Goal: Information Seeking & Learning: Learn about a topic

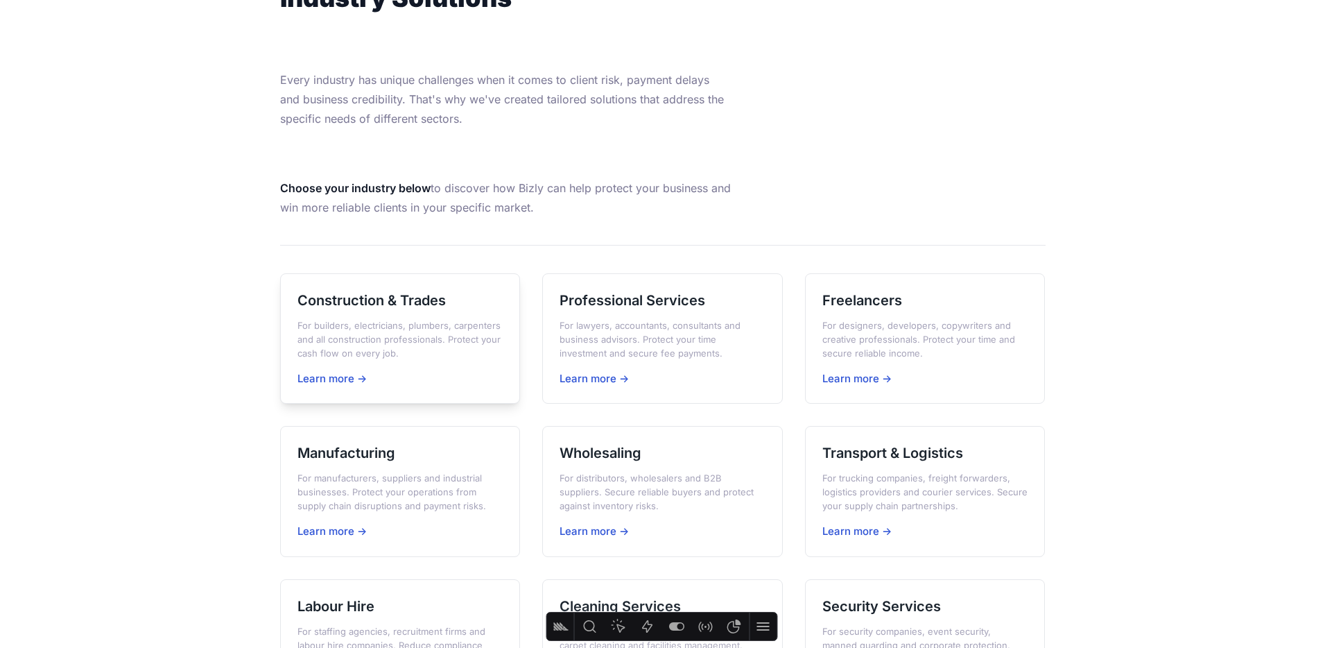
scroll to position [150, 0]
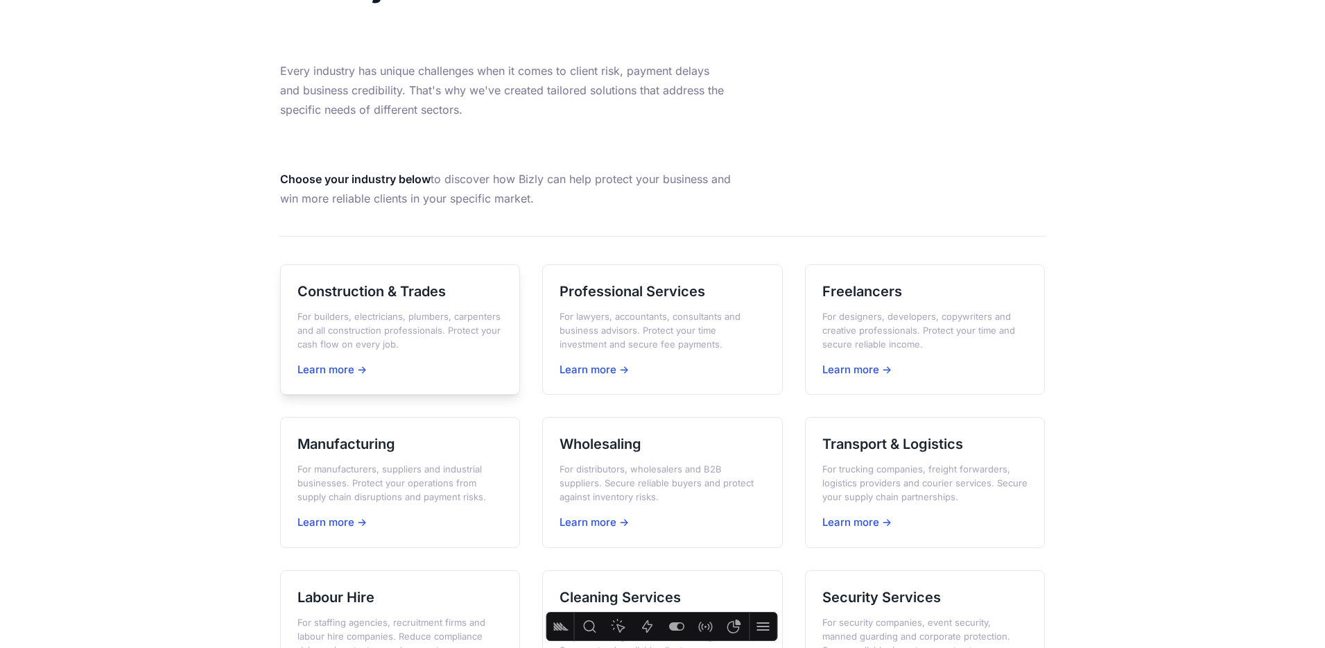
click at [350, 305] on div "Construction & Trades For builders, electricians, plumbers, carpenters and all …" at bounding box center [400, 329] width 241 height 131
click at [639, 291] on h3 "Professional Services" at bounding box center [663, 291] width 206 height 19
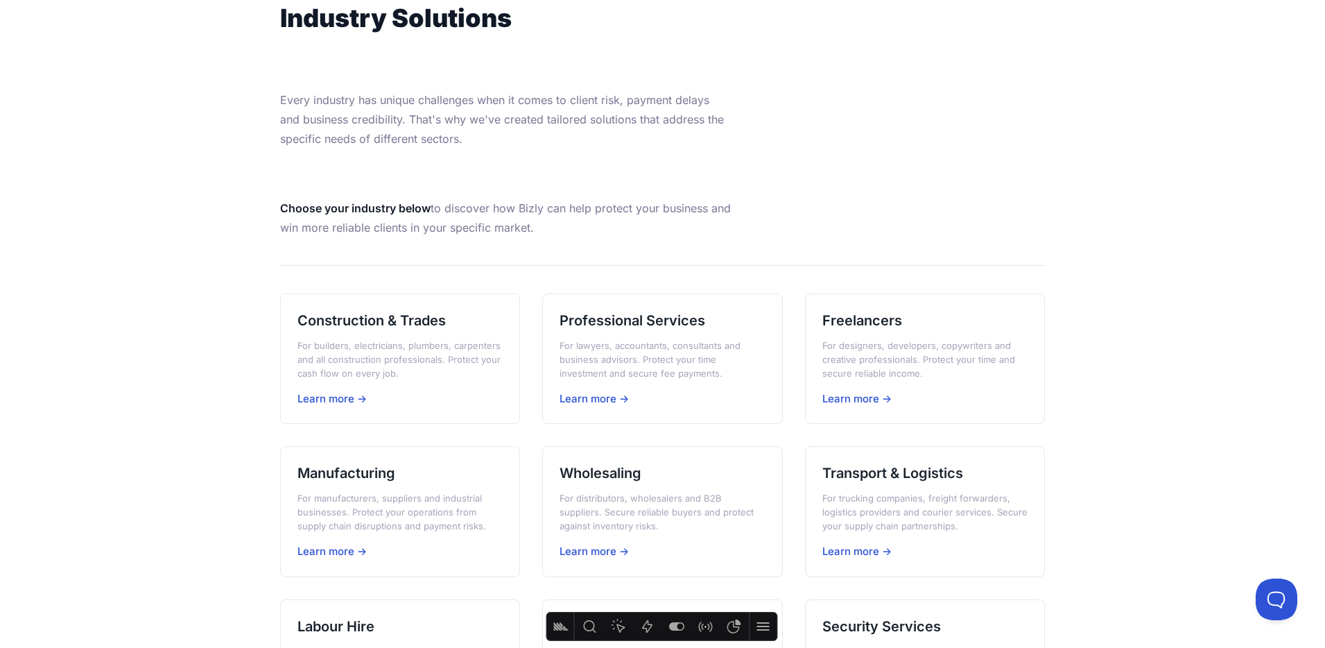
scroll to position [126, 0]
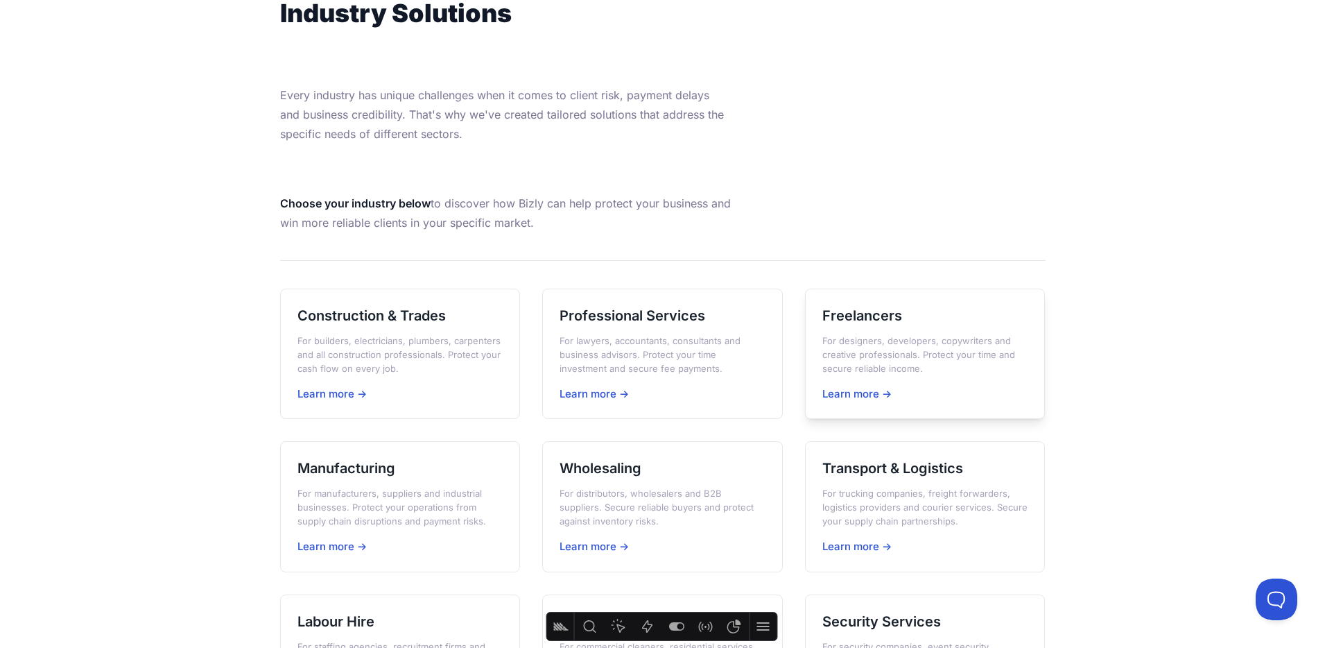
click at [885, 319] on h3 "Freelancers" at bounding box center [925, 315] width 206 height 19
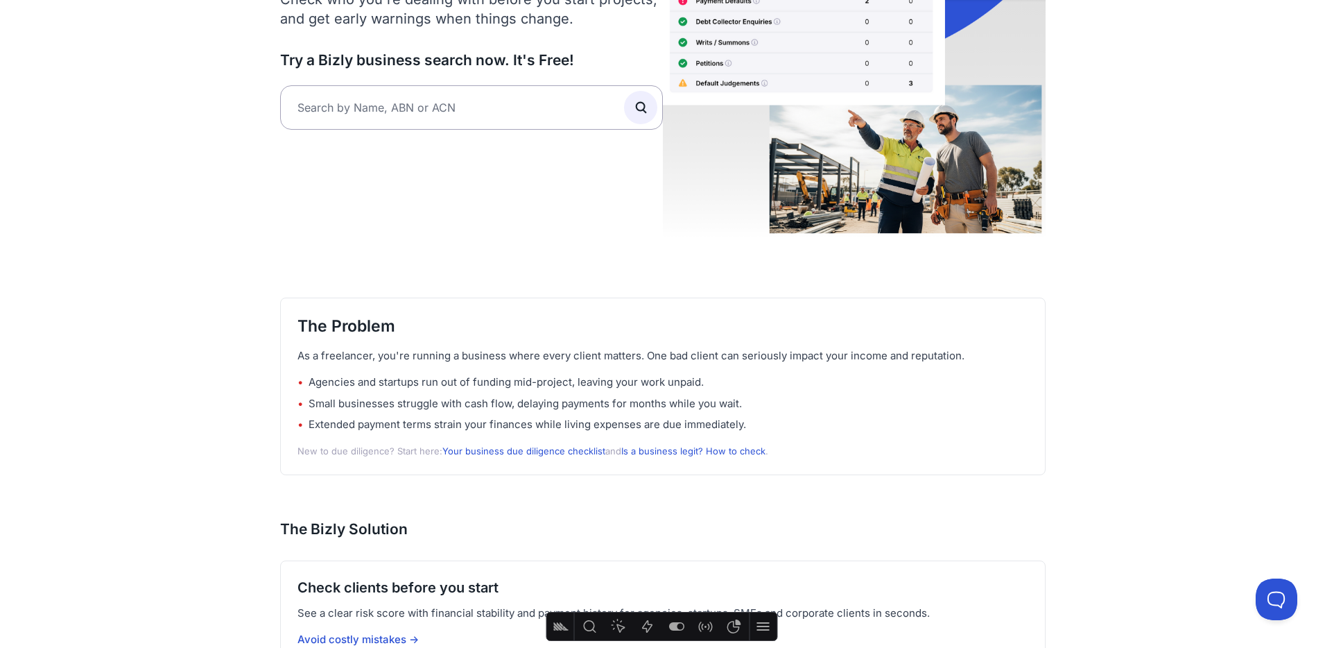
scroll to position [225, 0]
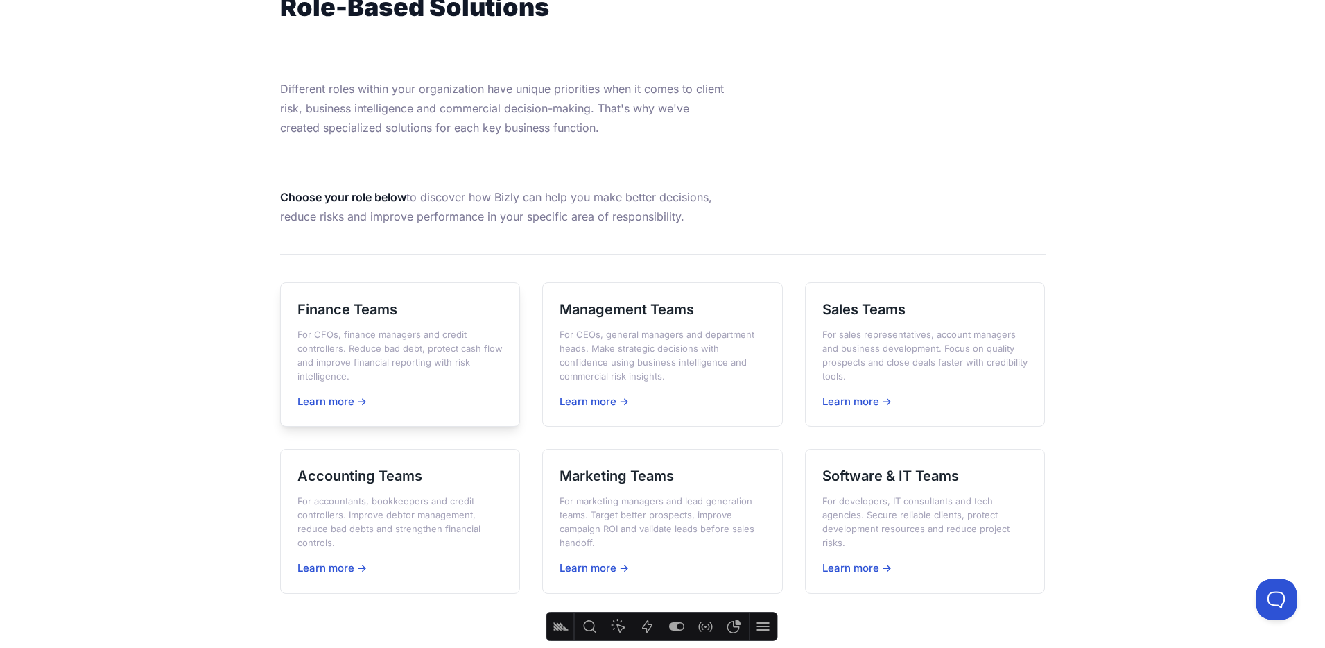
scroll to position [135, 0]
click at [381, 305] on h3 "Finance Teams" at bounding box center [400, 306] width 206 height 19
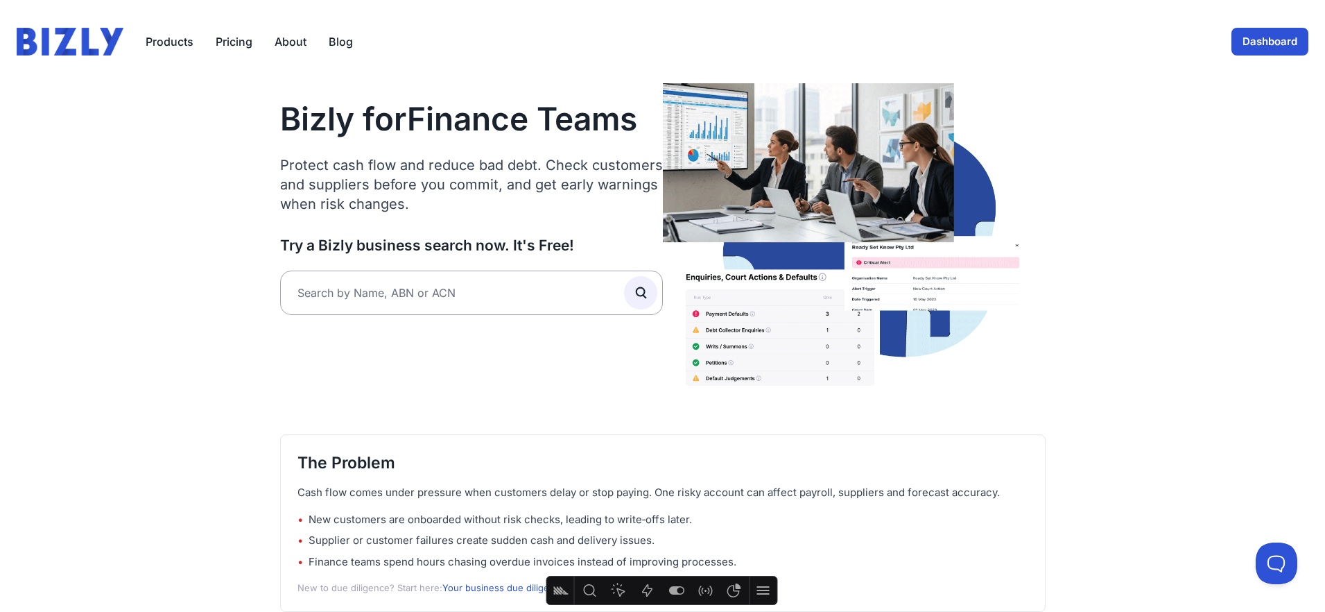
drag, startPoint x: 313, startPoint y: 174, endPoint x: 281, endPoint y: 171, distance: 32.0
drag, startPoint x: 285, startPoint y: 118, endPoint x: 822, endPoint y: 113, distance: 537.4
click at [645, 112] on h1 "Bizly for Finance Teams" at bounding box center [471, 119] width 383 height 40
drag, startPoint x: 283, startPoint y: 169, endPoint x: 401, endPoint y: 199, distance: 121.6
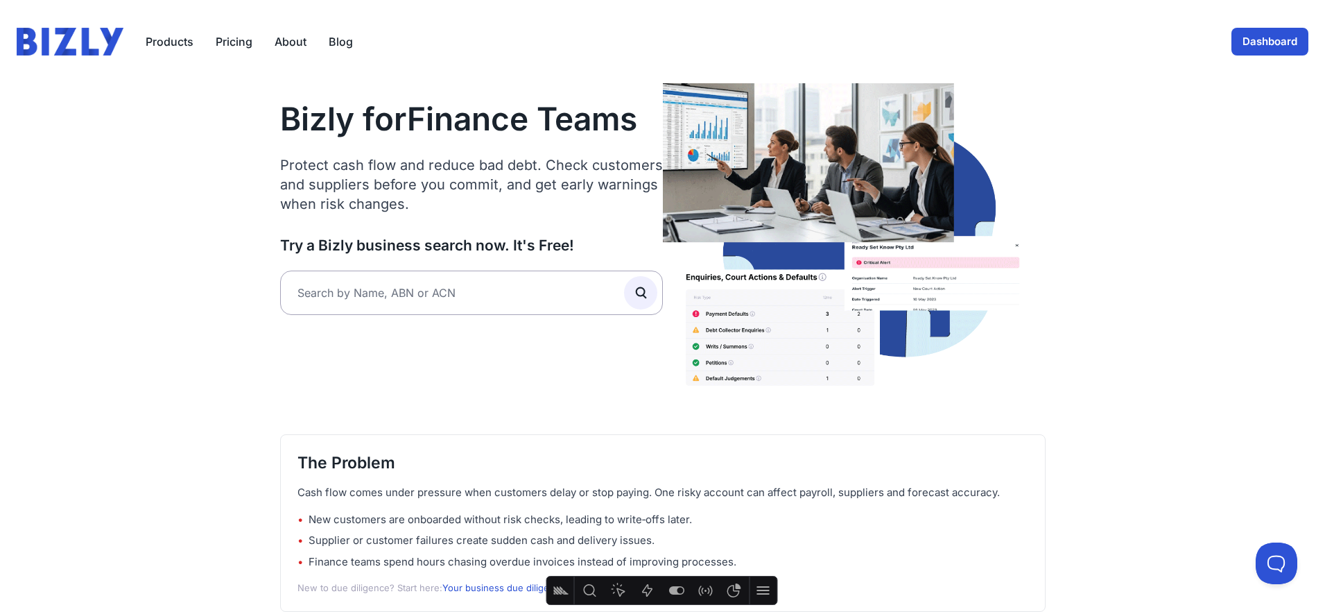
click at [404, 198] on p "Protect cash flow and reduce bad debt. Check customers and suppliers before you…" at bounding box center [471, 184] width 383 height 58
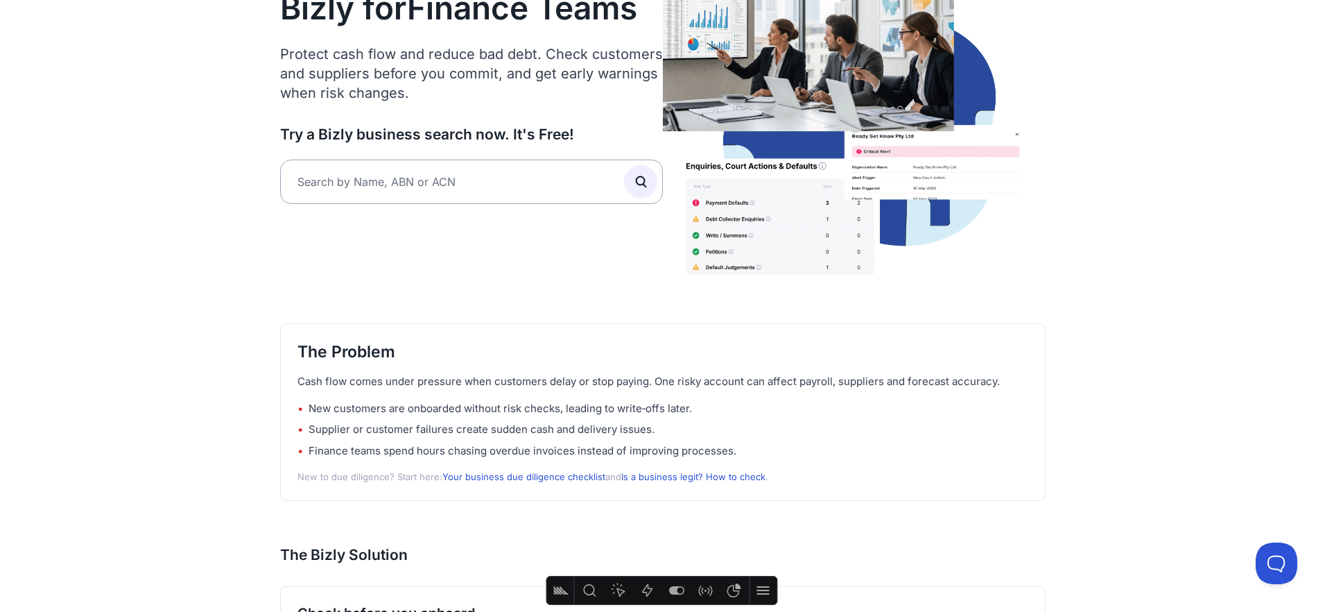
scroll to position [133, 0]
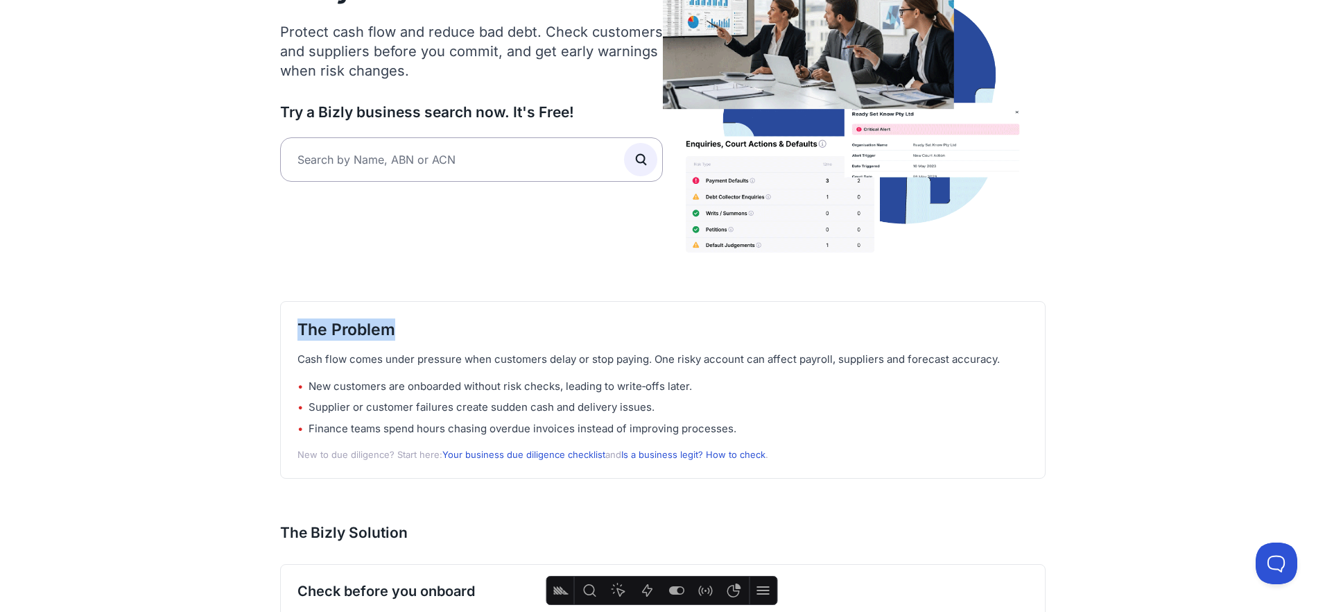
drag, startPoint x: 325, startPoint y: 253, endPoint x: 417, endPoint y: 254, distance: 92.2
click at [417, 301] on div "The Problem Cash flow comes under pressure when customers delay or stop paying.…" at bounding box center [662, 390] width 765 height 178
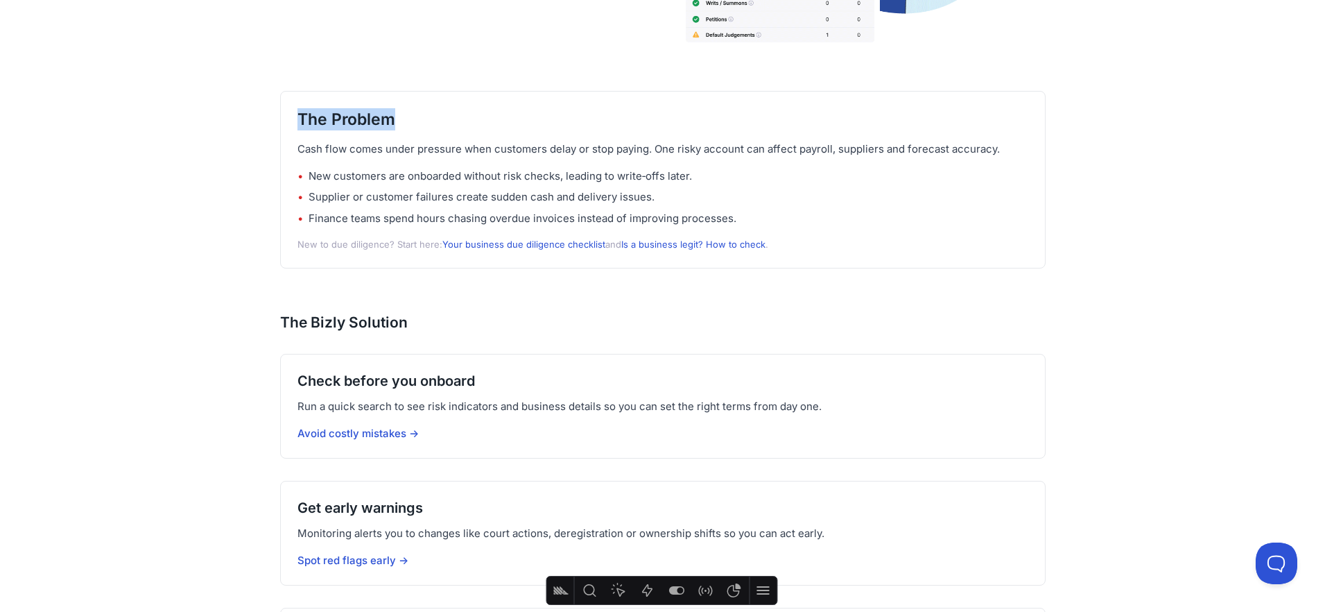
scroll to position [353, 0]
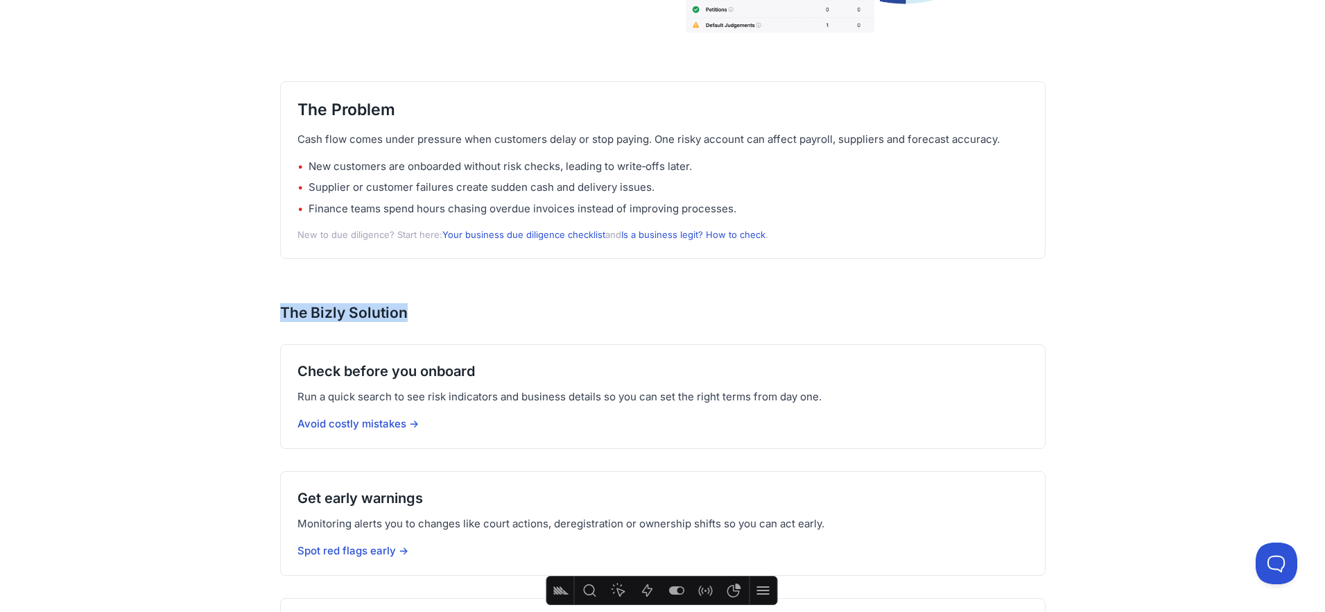
drag, startPoint x: 404, startPoint y: 235, endPoint x: 244, endPoint y: 238, distance: 160.2
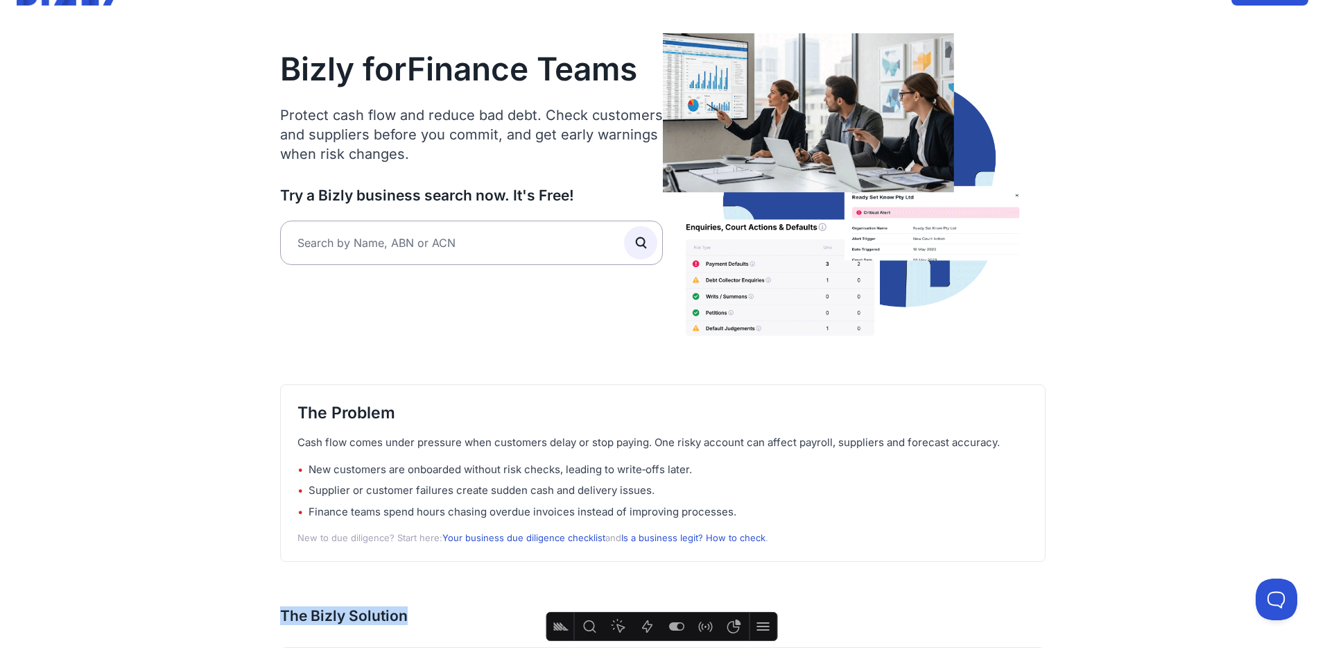
scroll to position [0, 0]
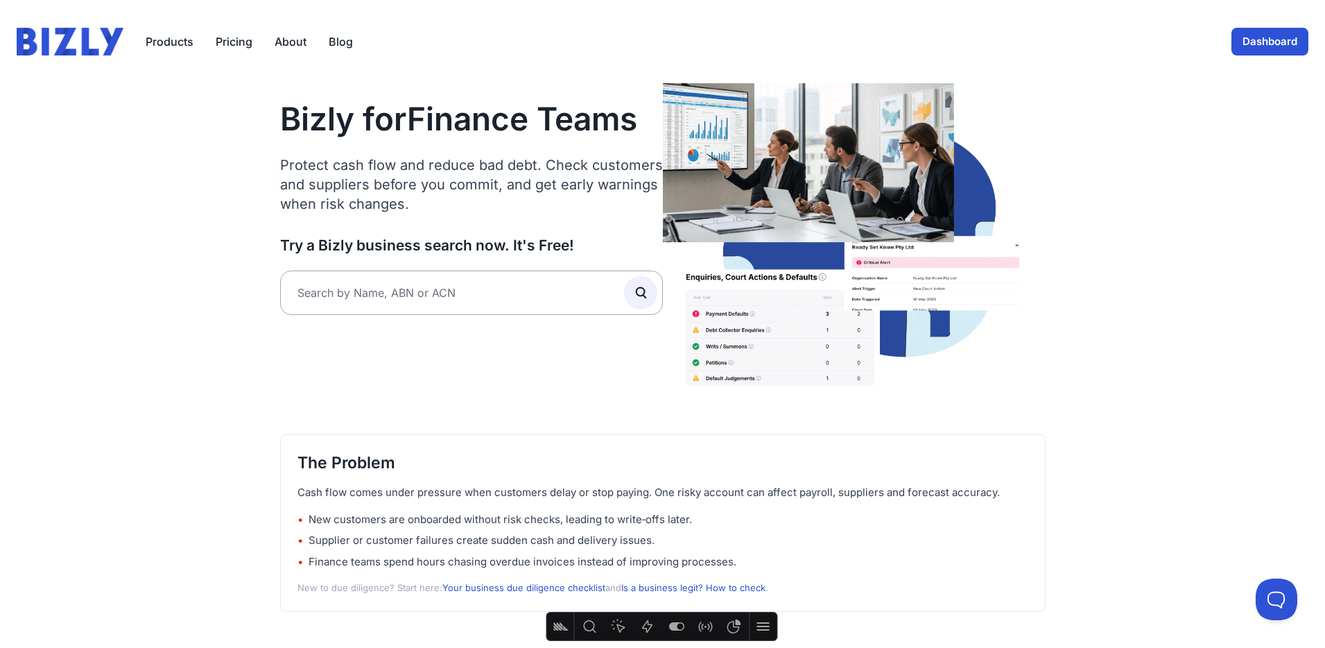
click at [57, 48] on img at bounding box center [70, 42] width 107 height 28
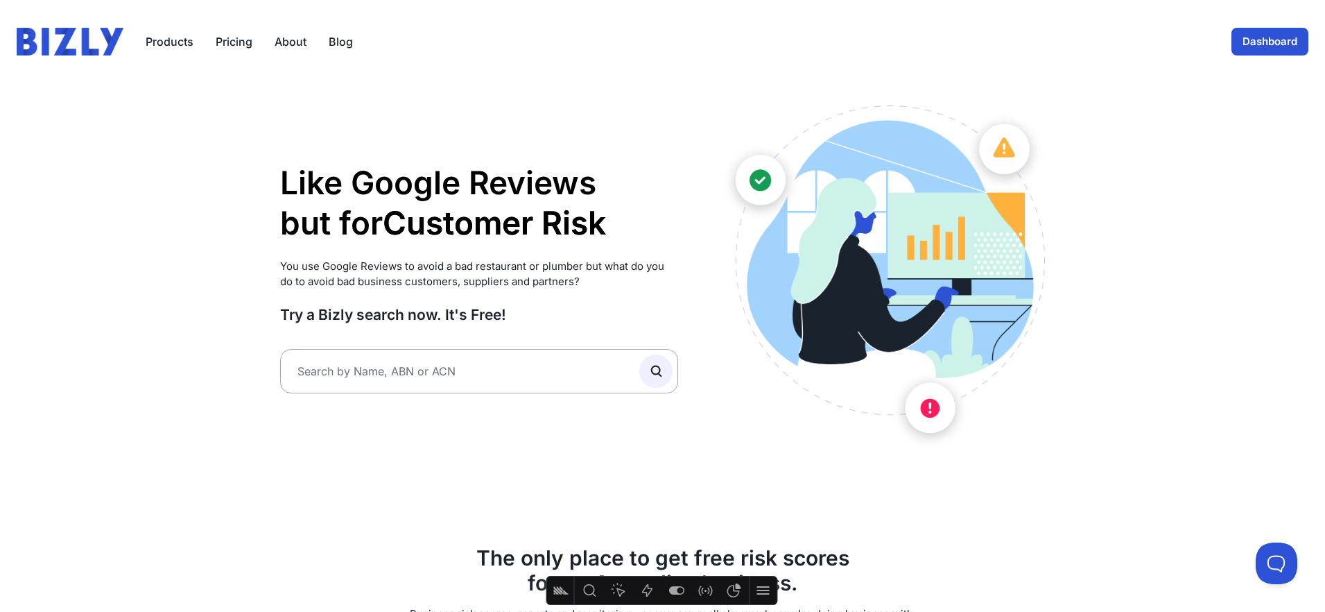
click at [1257, 46] on link "Dashboard" at bounding box center [1269, 42] width 77 height 28
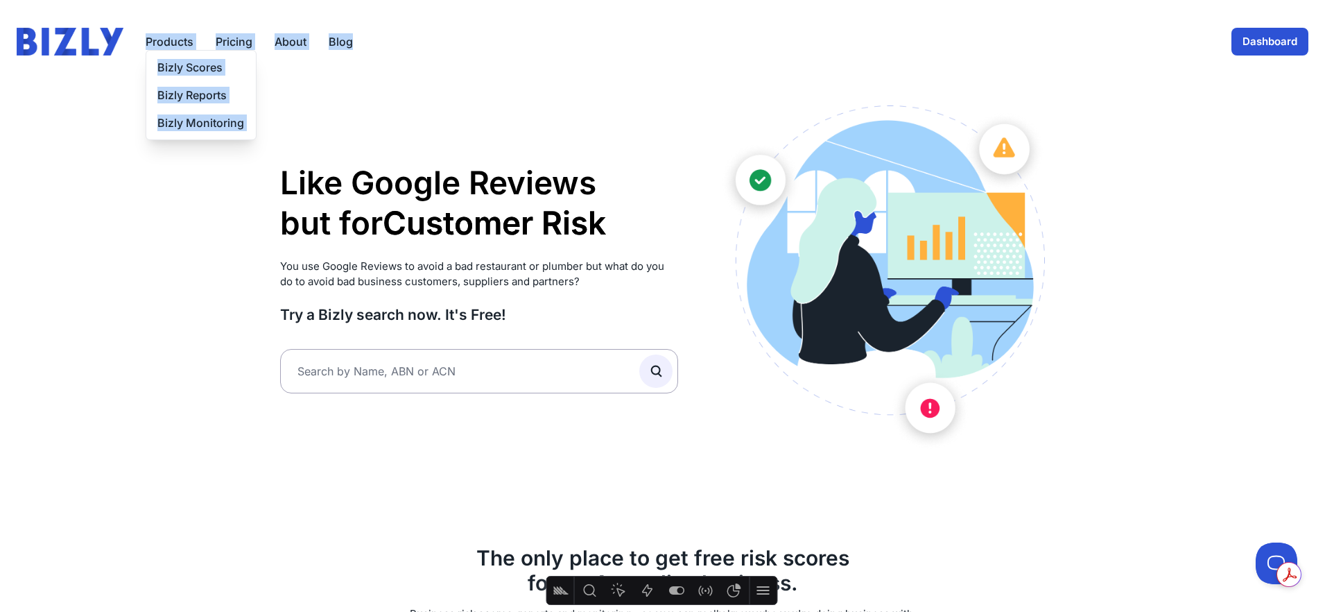
drag, startPoint x: 369, startPoint y: 43, endPoint x: 168, endPoint y: 46, distance: 200.4
click at [138, 42] on div "Products Bizly Scores Bizly Reports Bizly Monitoring Pricing About Blog Open ma…" at bounding box center [663, 42] width 1292 height 28
click at [1247, 47] on link "Dashboard" at bounding box center [1269, 42] width 77 height 28
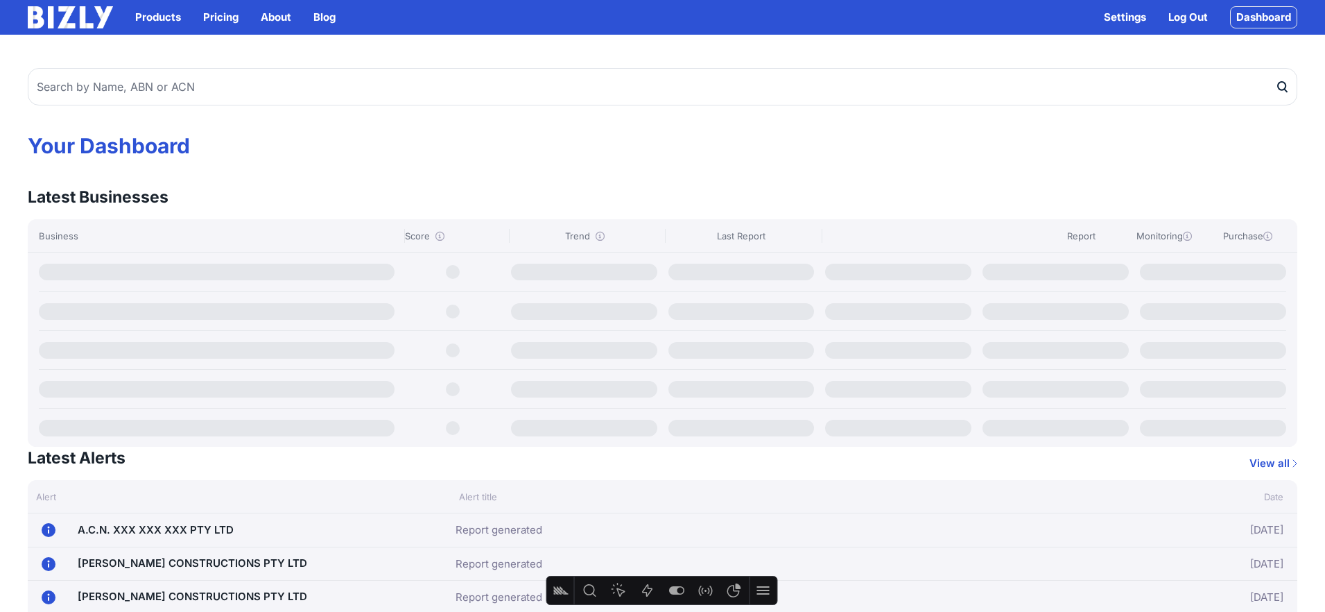
click at [1184, 15] on link "Log Out" at bounding box center [1188, 17] width 40 height 17
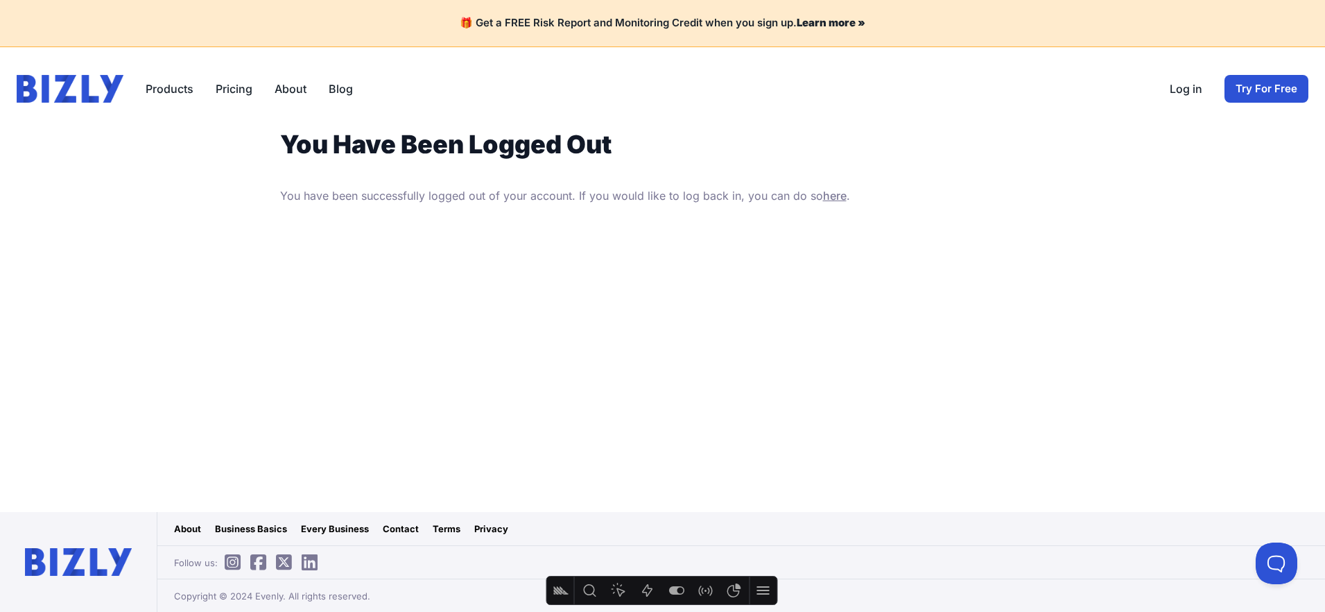
click at [81, 89] on img at bounding box center [70, 89] width 107 height 28
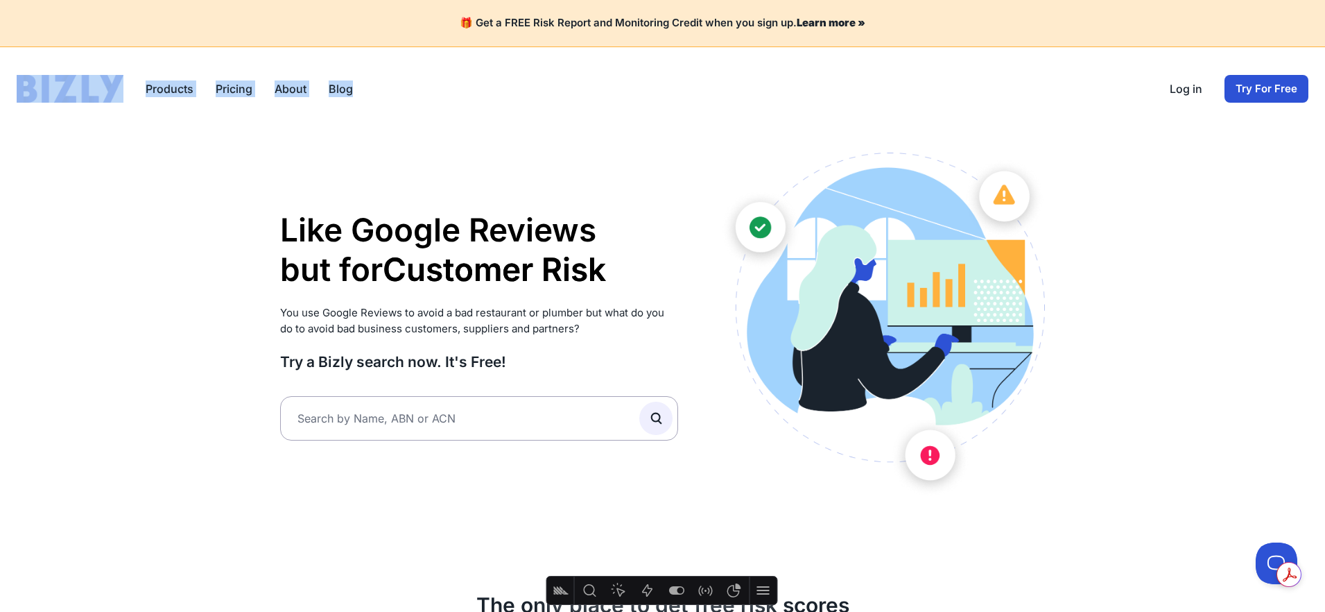
drag, startPoint x: 408, startPoint y: 89, endPoint x: 118, endPoint y: 87, distance: 290.5
click at [118, 87] on div "Products Bizly Scores Bizly Reports Bizly Monitoring Pricing About Blog Open ma…" at bounding box center [663, 89] width 1292 height 28
click at [453, 90] on div "Products Bizly Scores Bizly Reports Bizly Monitoring Pricing About Blog Open ma…" at bounding box center [663, 89] width 1292 height 28
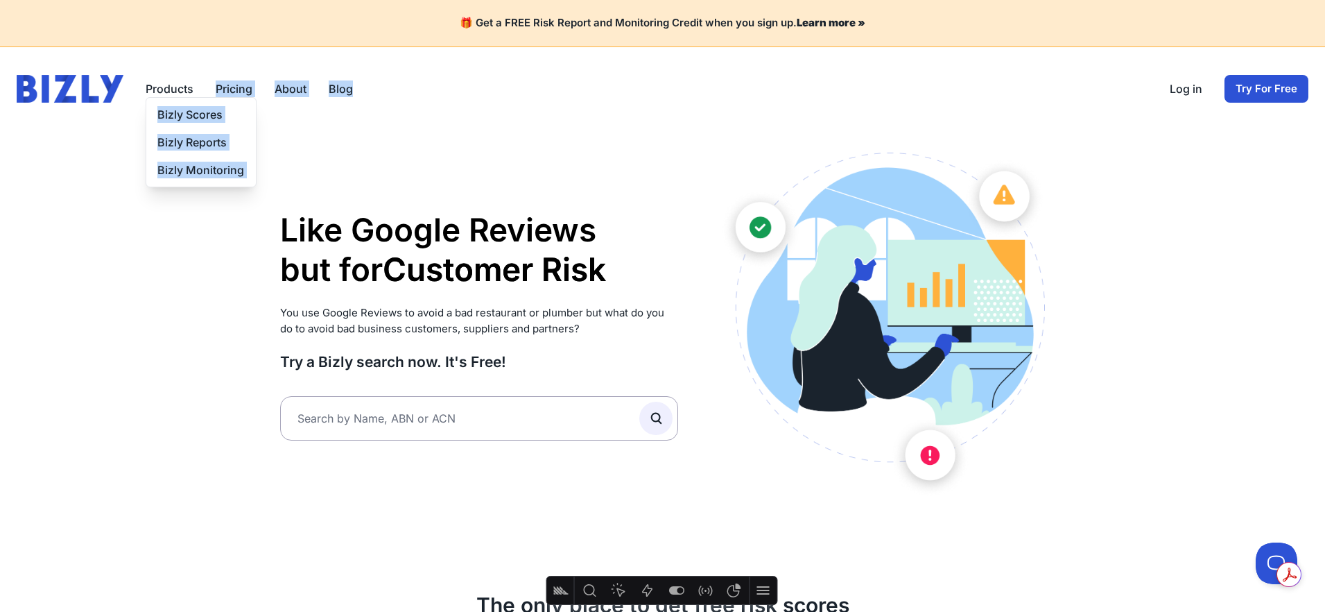
drag, startPoint x: 410, startPoint y: 94, endPoint x: 167, endPoint y: 96, distance: 242.7
click at [164, 96] on div "Products Bizly Scores Bizly Reports Bizly Monitoring Pricing About Blog Open ma…" at bounding box center [663, 89] width 1292 height 28
click at [520, 97] on div "Products Bizly Scores Bizly Reports Bizly Monitoring Pricing About Blog Open ma…" at bounding box center [663, 89] width 1292 height 28
drag, startPoint x: 466, startPoint y: 97, endPoint x: 175, endPoint y: 90, distance: 290.6
click at [174, 90] on div "Products Bizly Scores Bizly Reports Bizly Monitoring Pricing About Blog Open ma…" at bounding box center [663, 89] width 1292 height 28
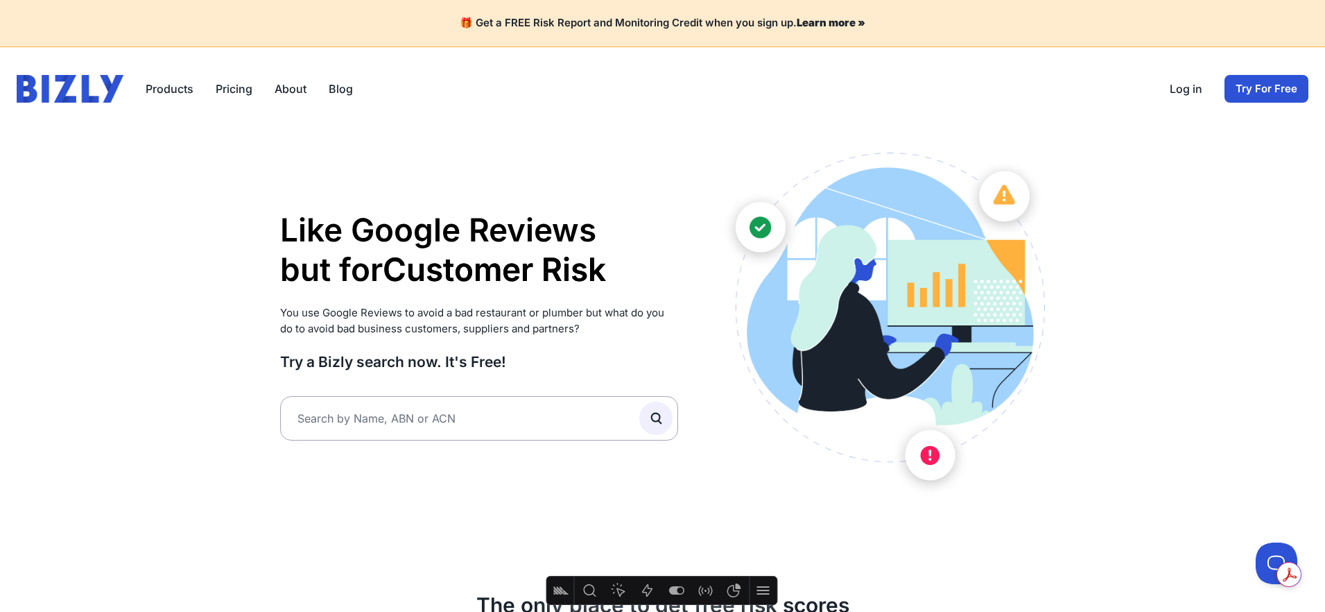
drag, startPoint x: 478, startPoint y: 93, endPoint x: 404, endPoint y: 92, distance: 74.2
click at [476, 92] on div "Products Bizly Scores Bizly Reports Bizly Monitoring Pricing About Blog Open ma…" at bounding box center [663, 89] width 1292 height 28
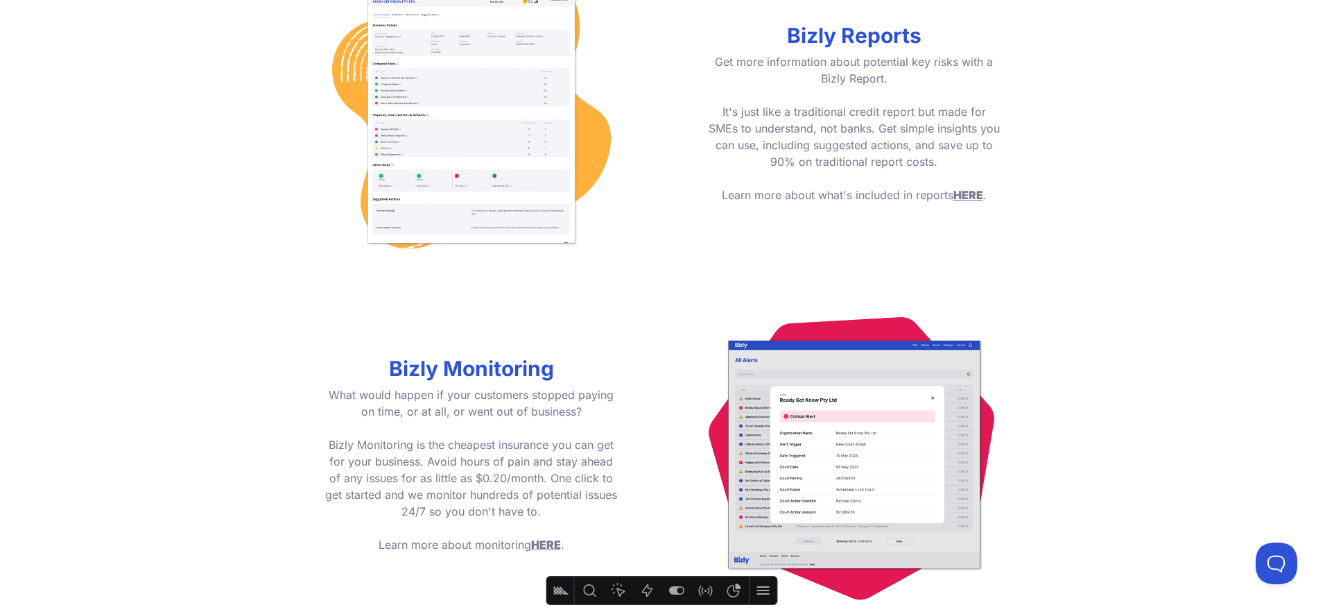
scroll to position [1873, 0]
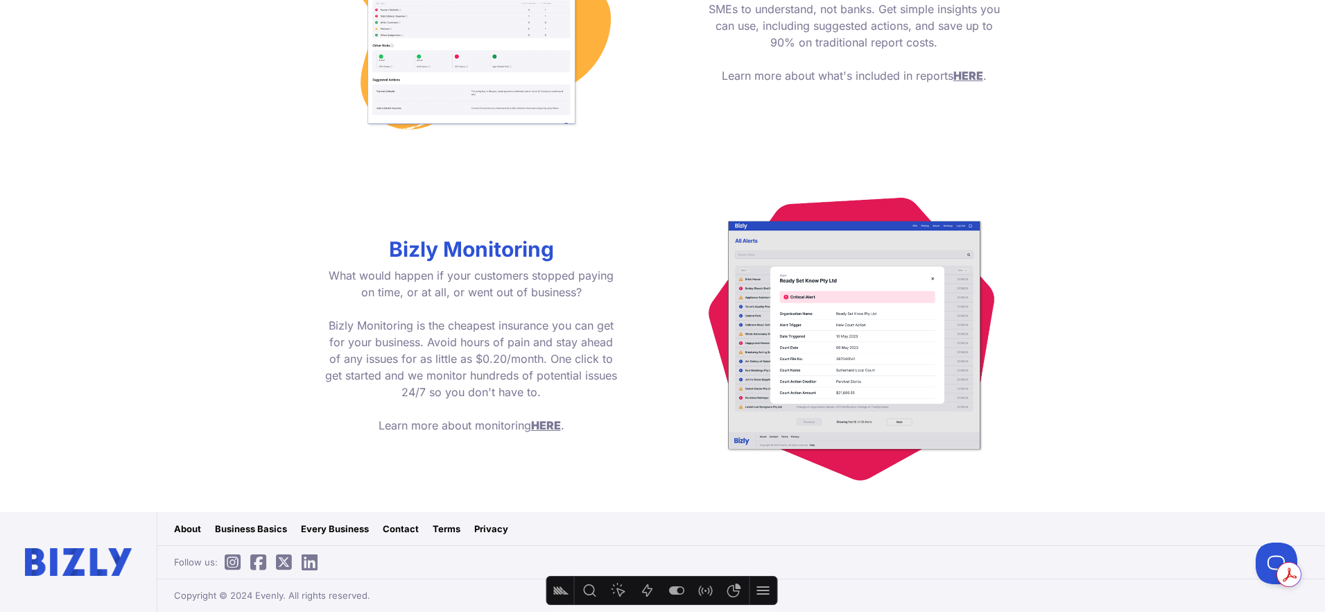
click at [250, 526] on link "Business Basics" at bounding box center [251, 528] width 72 height 14
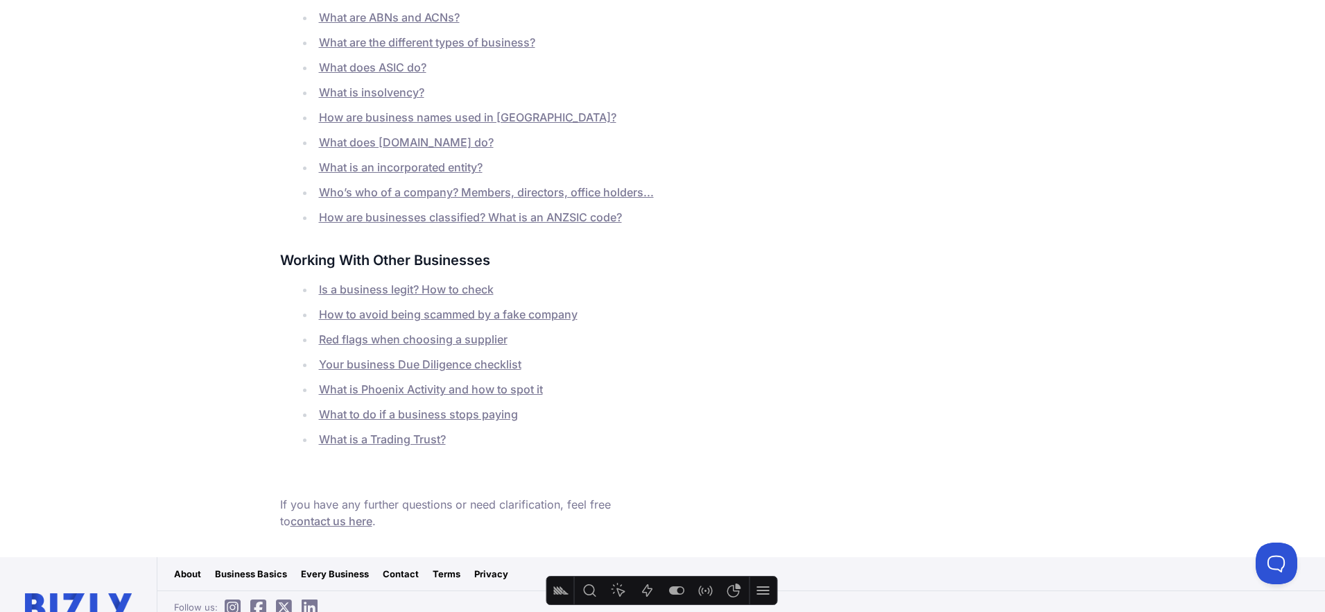
click at [426, 185] on link "Who’s who of a company? Members, directors, office holders..." at bounding box center [486, 192] width 335 height 14
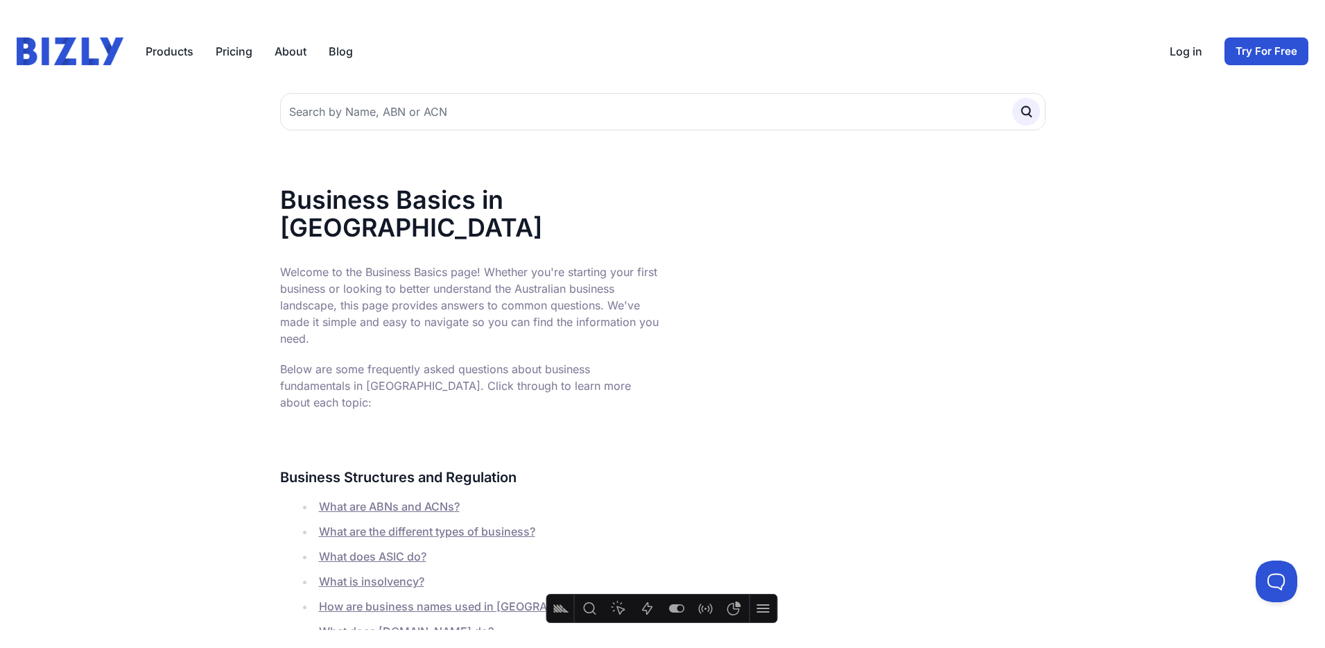
scroll to position [58, 0]
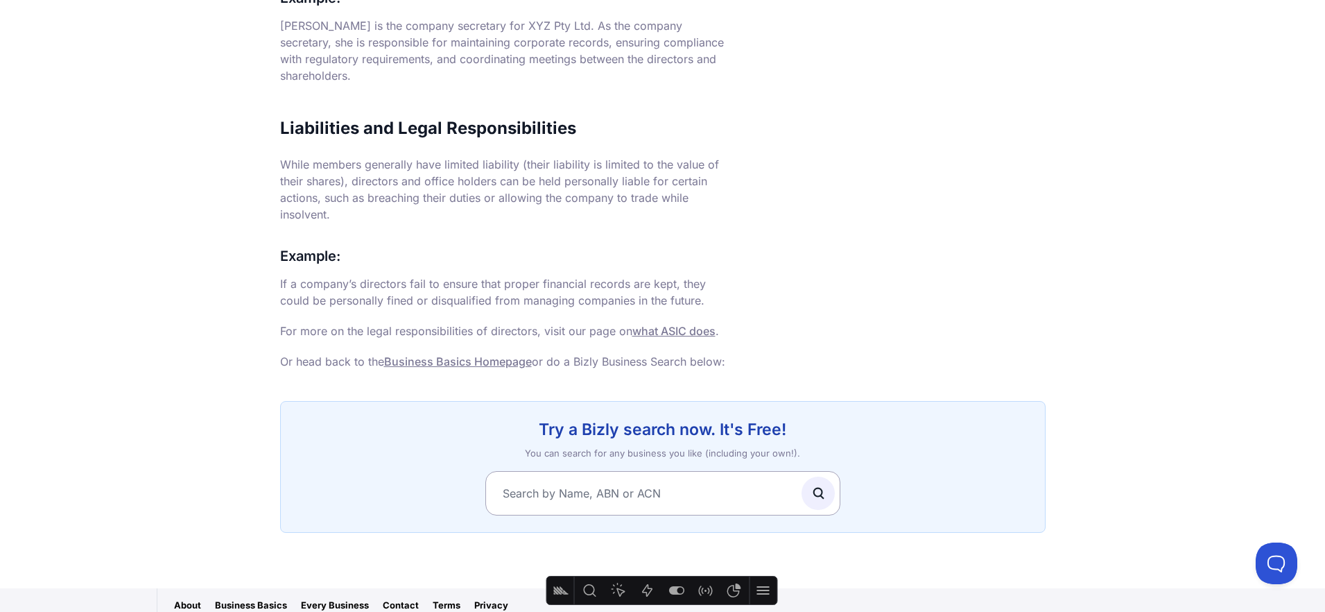
scroll to position [1204, 0]
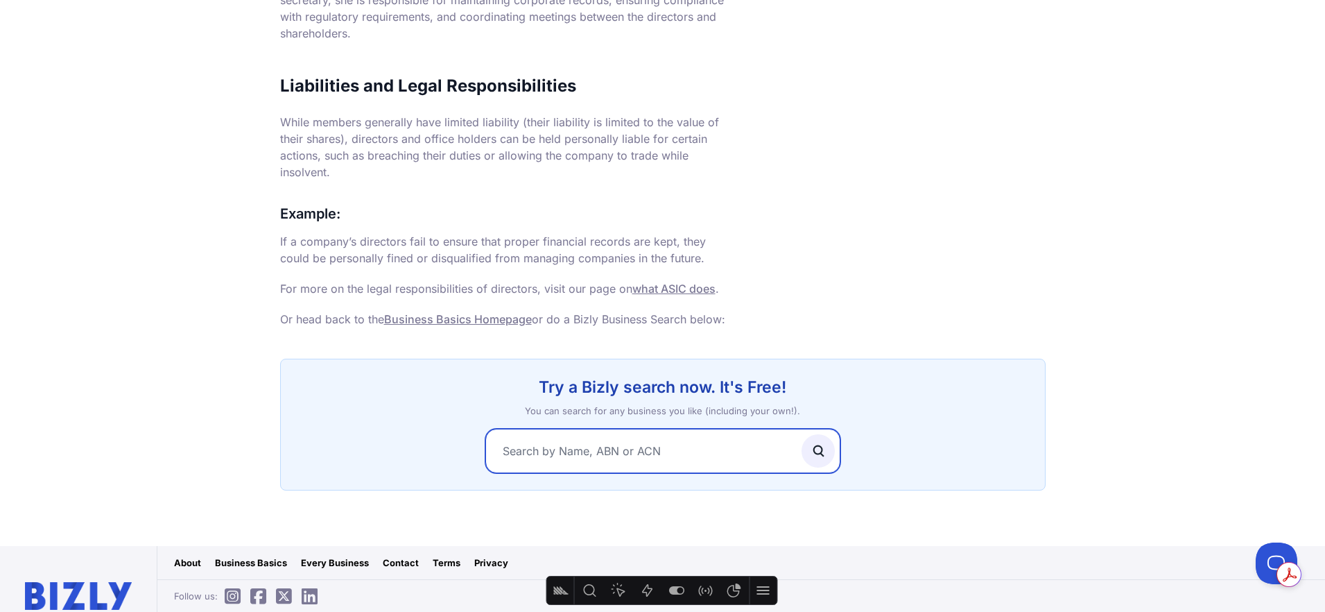
click at [655, 429] on input "text" at bounding box center [662, 451] width 355 height 44
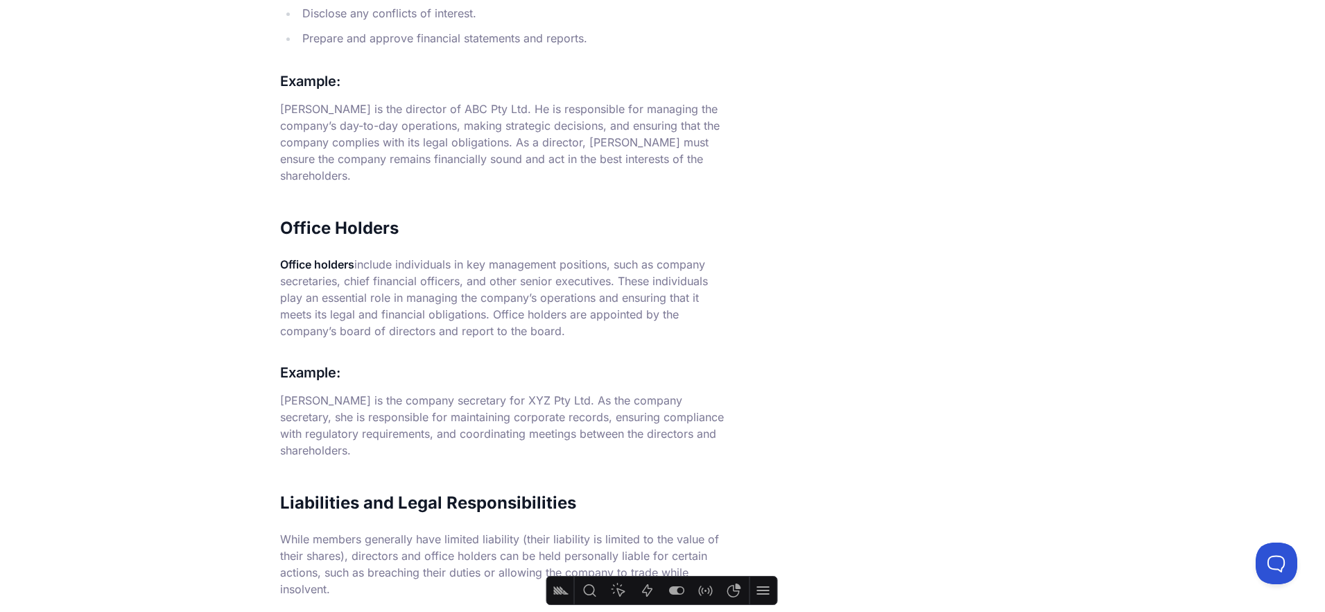
scroll to position [442, 0]
